Goal: Information Seeking & Learning: Find specific fact

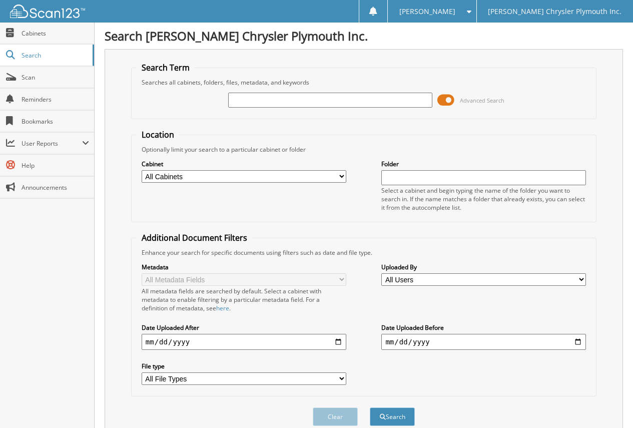
drag, startPoint x: 449, startPoint y: 101, endPoint x: 341, endPoint y: 106, distance: 108.1
click at [449, 101] on span at bounding box center [445, 100] width 17 height 15
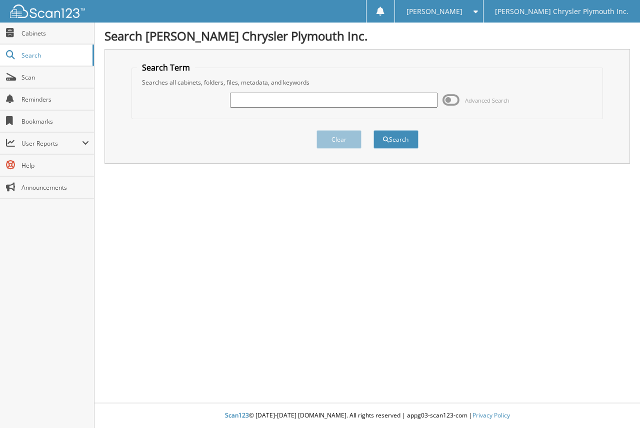
click at [338, 98] on input "text" at bounding box center [334, 100] width 208 height 15
type input "542172"
click at [374, 130] on button "Search" at bounding box center [396, 139] width 45 height 19
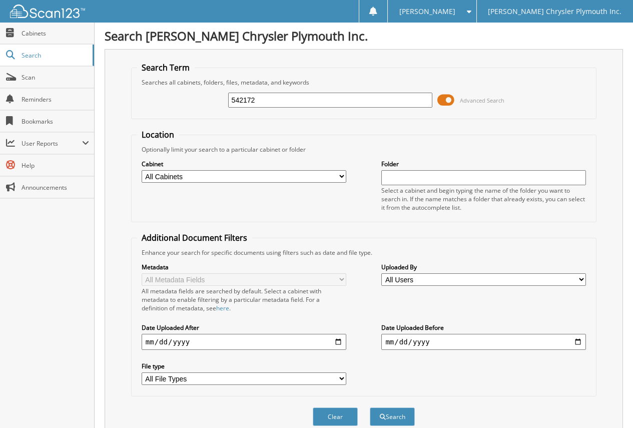
click at [451, 98] on span at bounding box center [445, 100] width 17 height 15
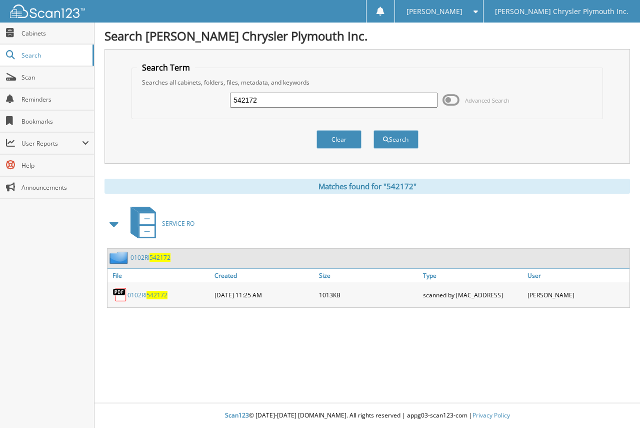
click at [157, 293] on span "542172" at bounding box center [157, 295] width 21 height 9
